Goal: Task Accomplishment & Management: Complete application form

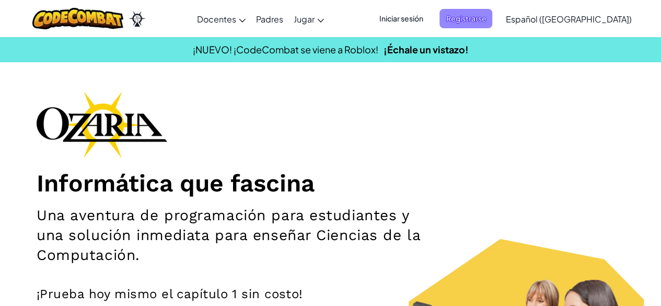
click at [492, 21] on span "Registrarse" at bounding box center [465, 18] width 53 height 19
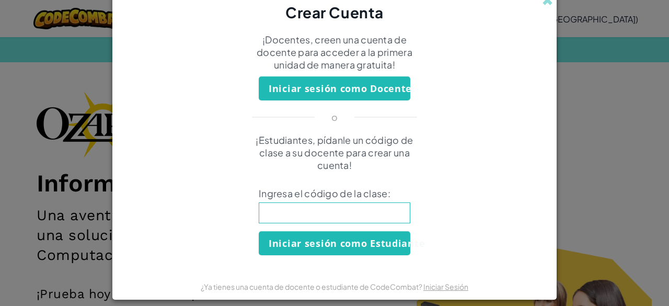
click at [334, 211] on input at bounding box center [335, 212] width 152 height 21
type input "CookHomeSick"
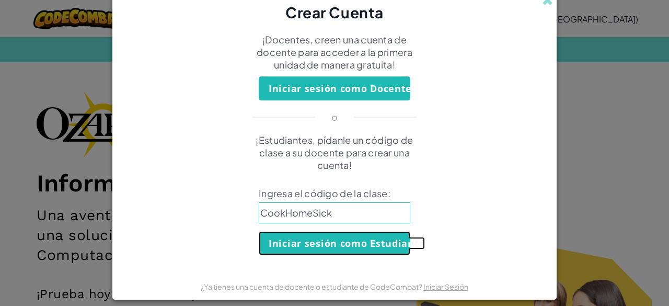
click at [333, 241] on button "Iniciar sesión como Estudiante" at bounding box center [335, 243] width 152 height 24
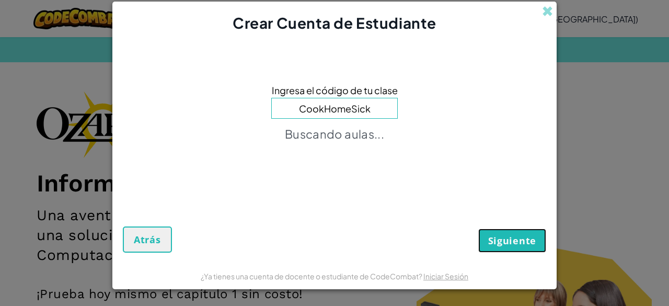
click at [502, 233] on button "Siguiente" at bounding box center [512, 240] width 68 height 24
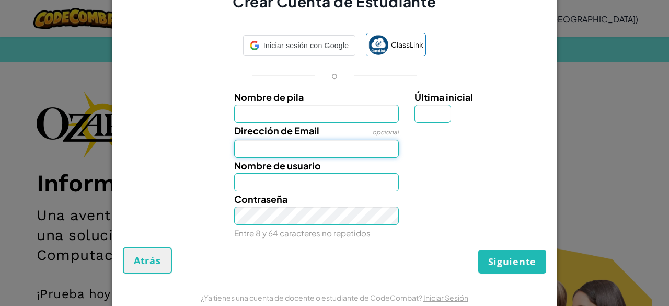
click at [342, 148] on input "Dirección de Email" at bounding box center [316, 149] width 165 height 18
type input "[EMAIL_ADDRESS][DOMAIN_NAME]"
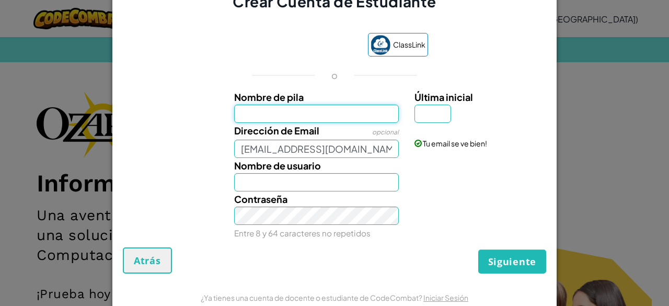
click at [287, 118] on input "Nombre de pila" at bounding box center [316, 114] width 165 height 18
type input "[PERSON_NAME]"
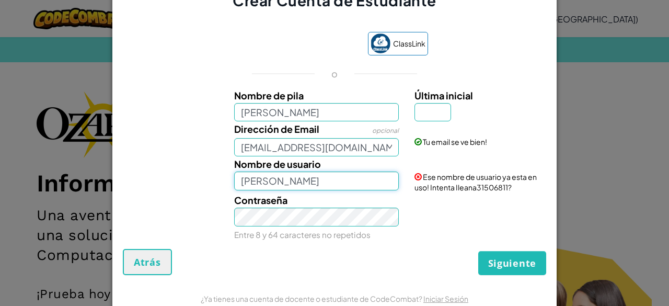
click at [303, 179] on input "[PERSON_NAME]" at bounding box center [316, 180] width 165 height 18
click at [321, 186] on input "[PERSON_NAME]" at bounding box center [316, 180] width 165 height 18
type input "IleanaGes"
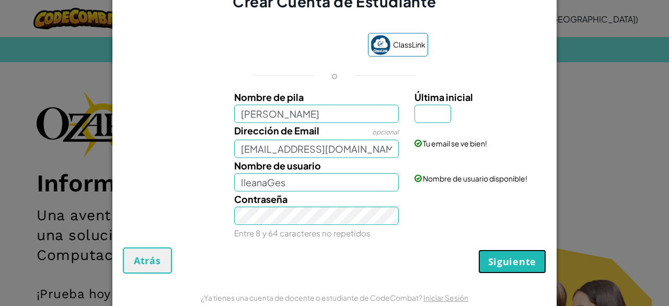
click at [503, 254] on button "Siguiente" at bounding box center [512, 261] width 68 height 24
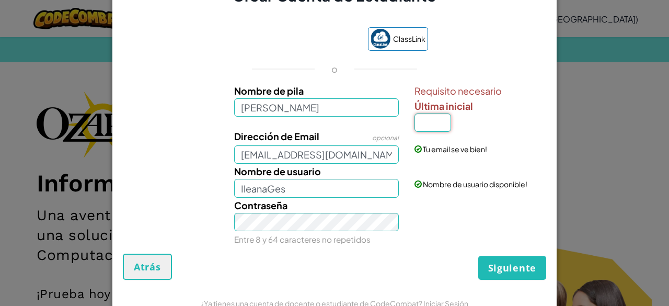
click at [434, 124] on input "Última inicial" at bounding box center [432, 122] width 37 height 18
type input "I"
type input "IleanaI"
click at [497, 258] on button "Siguiente" at bounding box center [512, 268] width 68 height 24
